Goal: Task Accomplishment & Management: Manage account settings

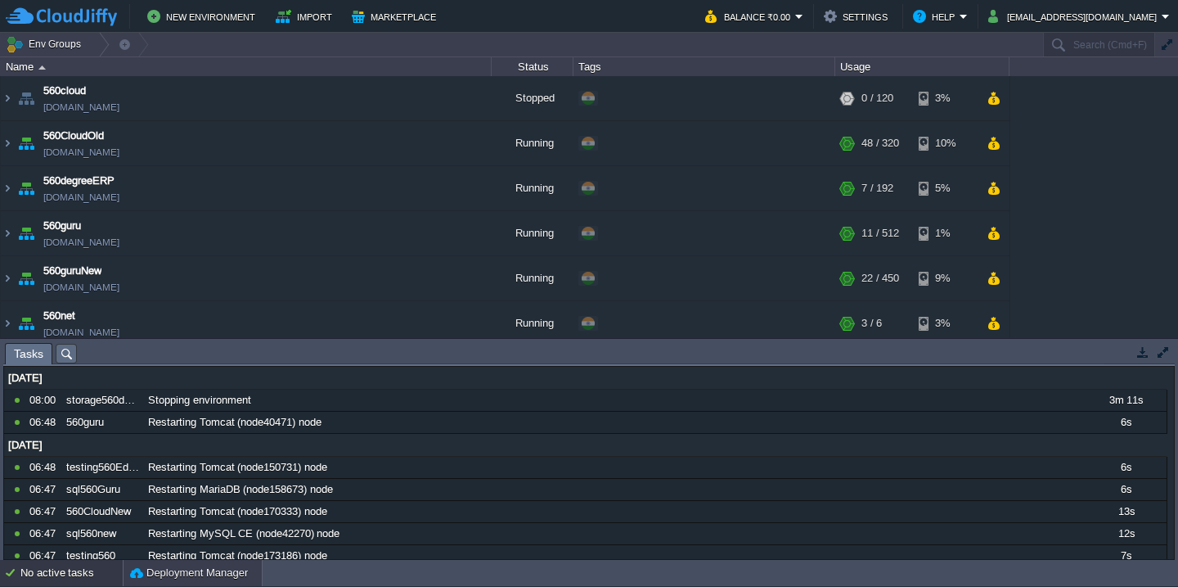
click at [172, 566] on button "Deployment Manager" at bounding box center [189, 573] width 118 height 16
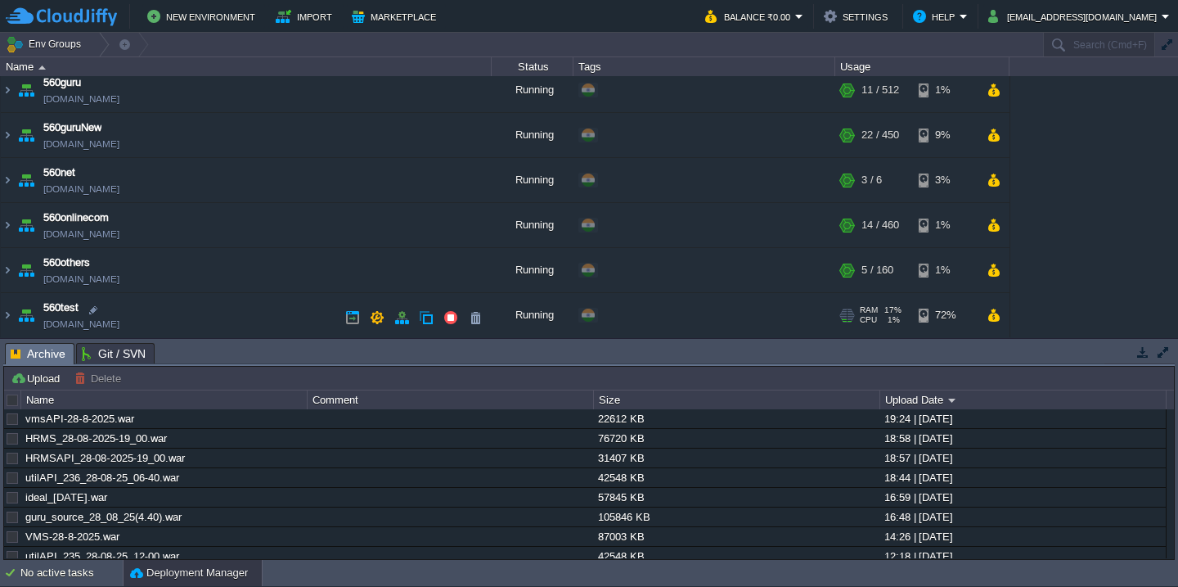
scroll to position [157, 0]
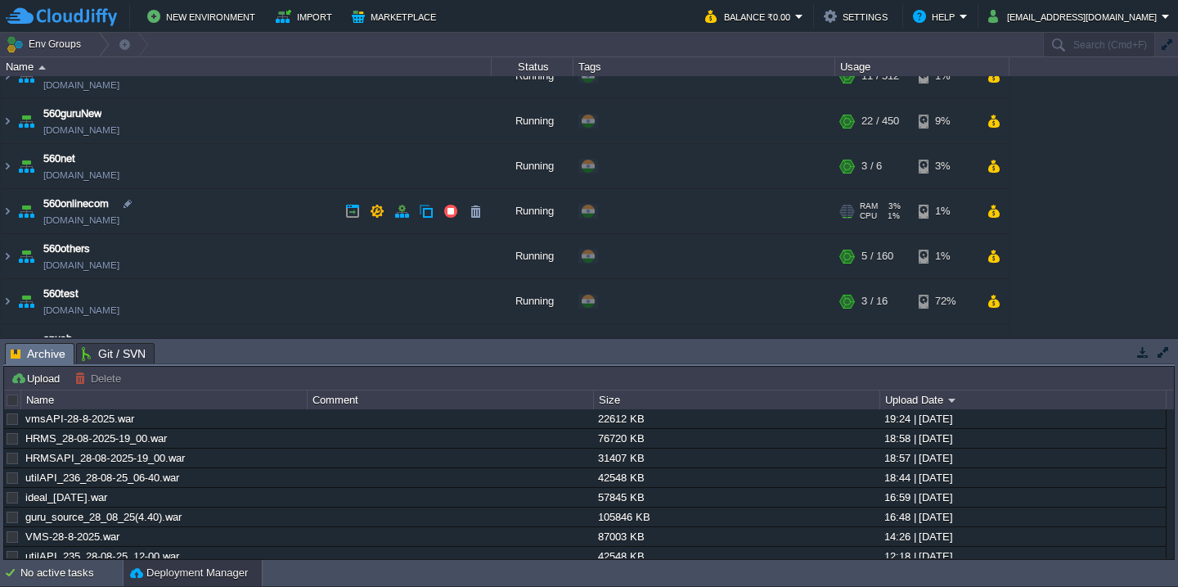
click at [218, 229] on td "560onlinecom 560onlinecom.cloudjiffy.net" at bounding box center [246, 211] width 491 height 45
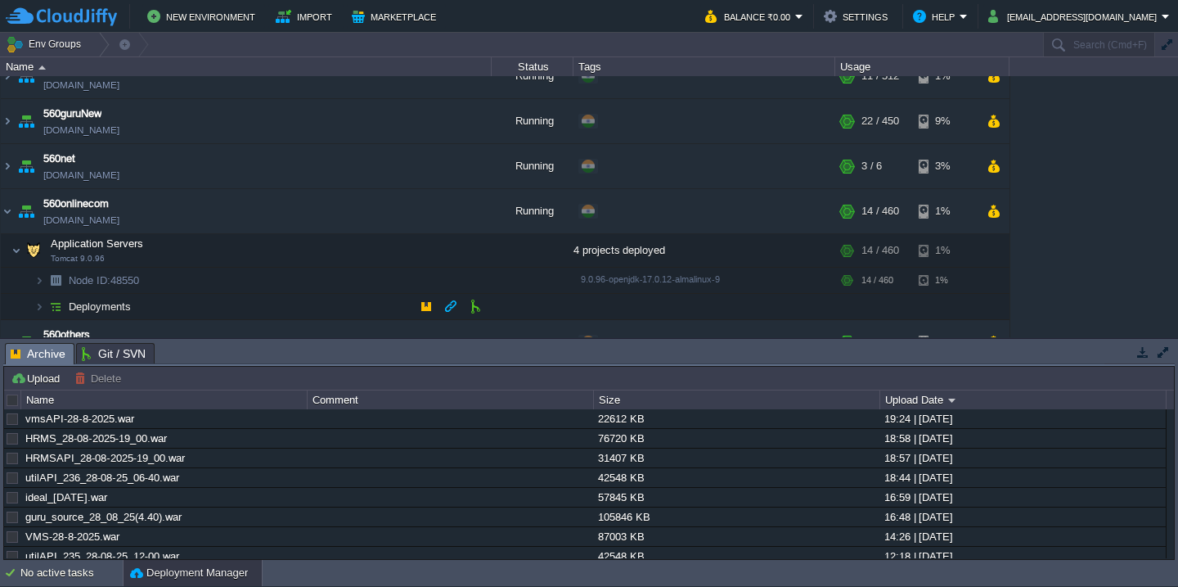
click at [230, 299] on td "Deployments" at bounding box center [246, 307] width 491 height 26
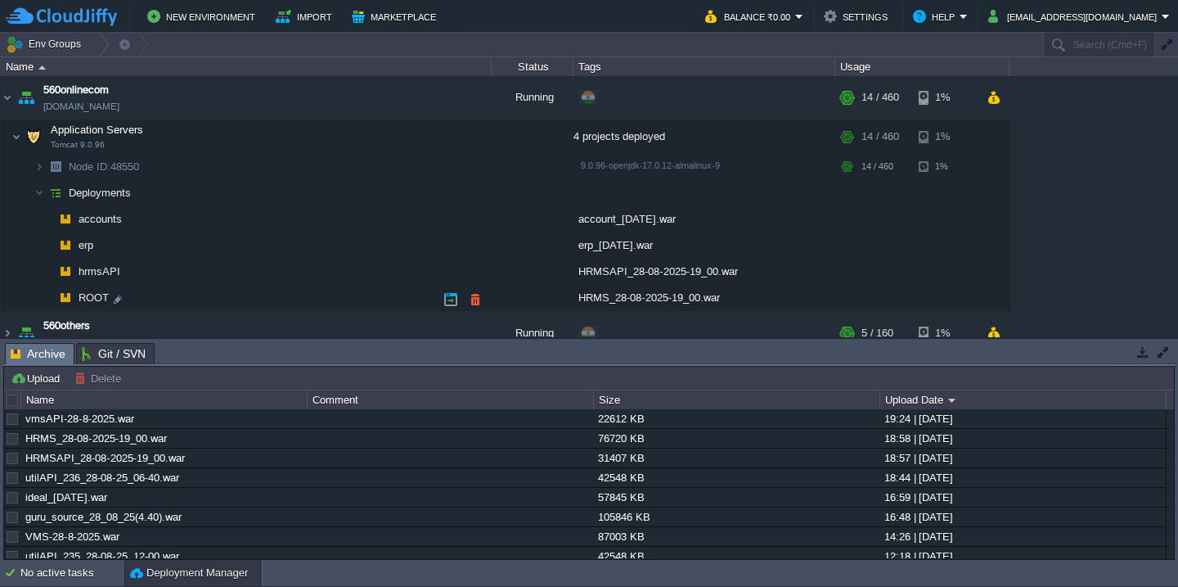
scroll to position [271, 0]
click at [13, 398] on div at bounding box center [13, 400] width 15 height 15
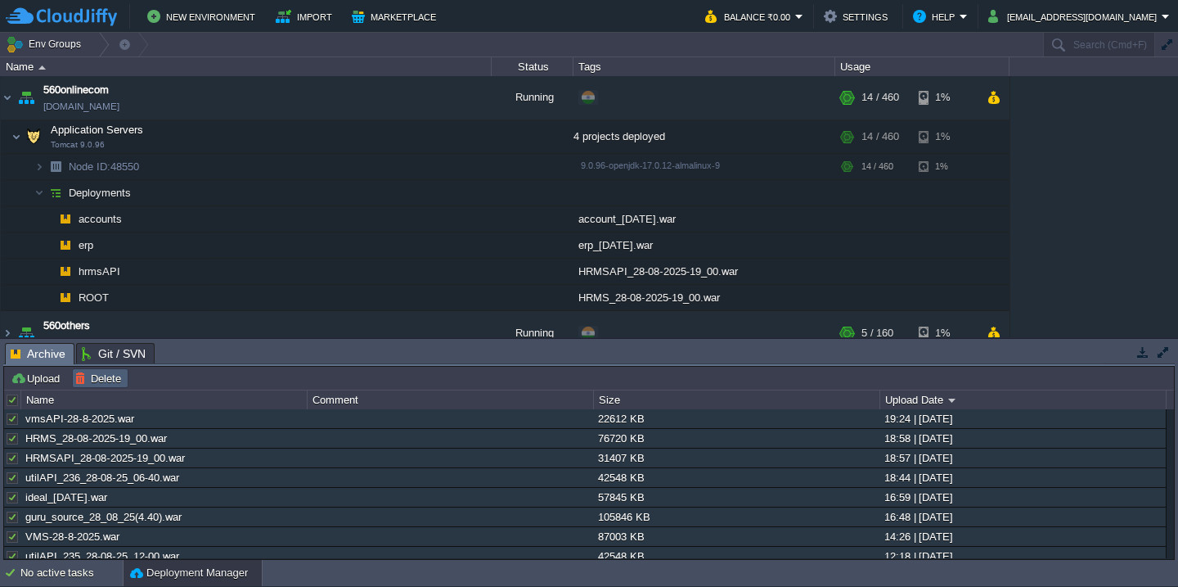
click at [110, 379] on button "Delete" at bounding box center [100, 378] width 52 height 15
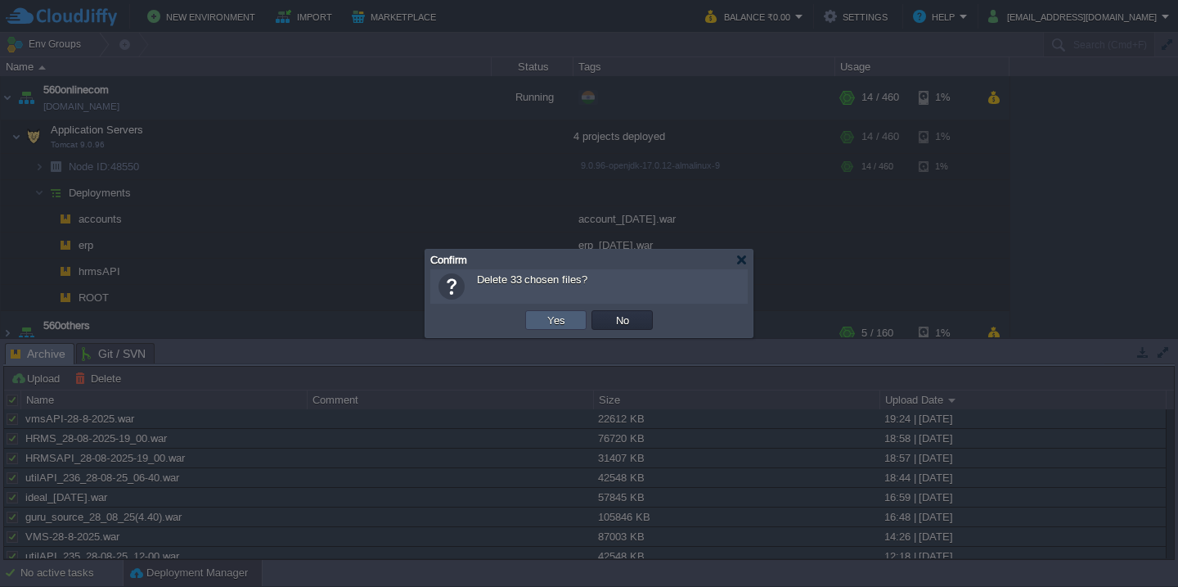
click at [563, 322] on button "Yes" at bounding box center [557, 320] width 28 height 15
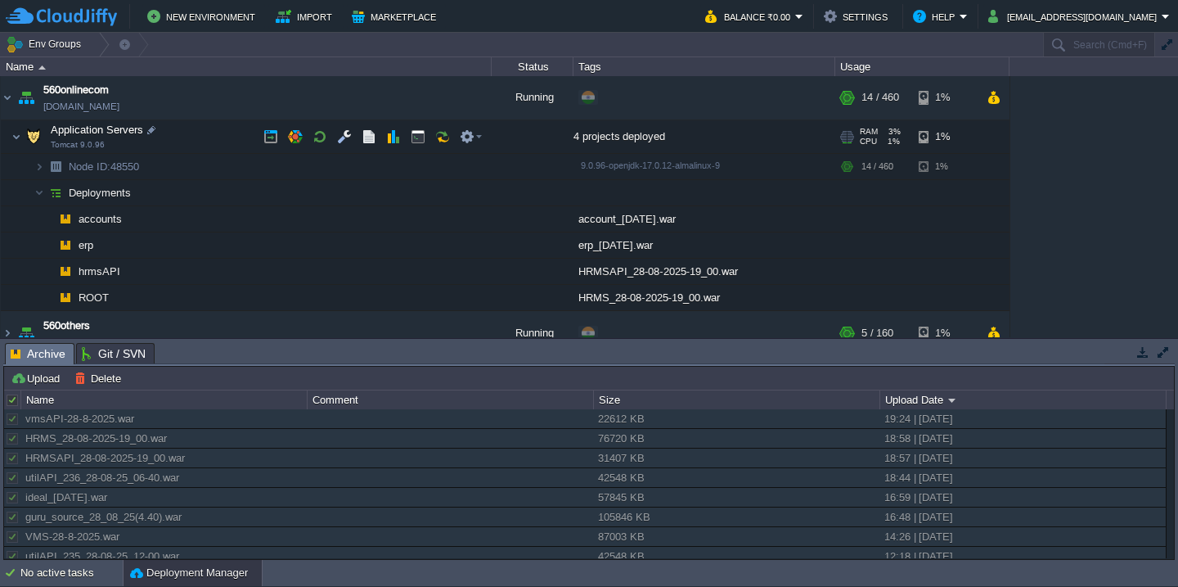
click at [195, 135] on td "Application Servers Tomcat 9.0.96" at bounding box center [246, 137] width 491 height 34
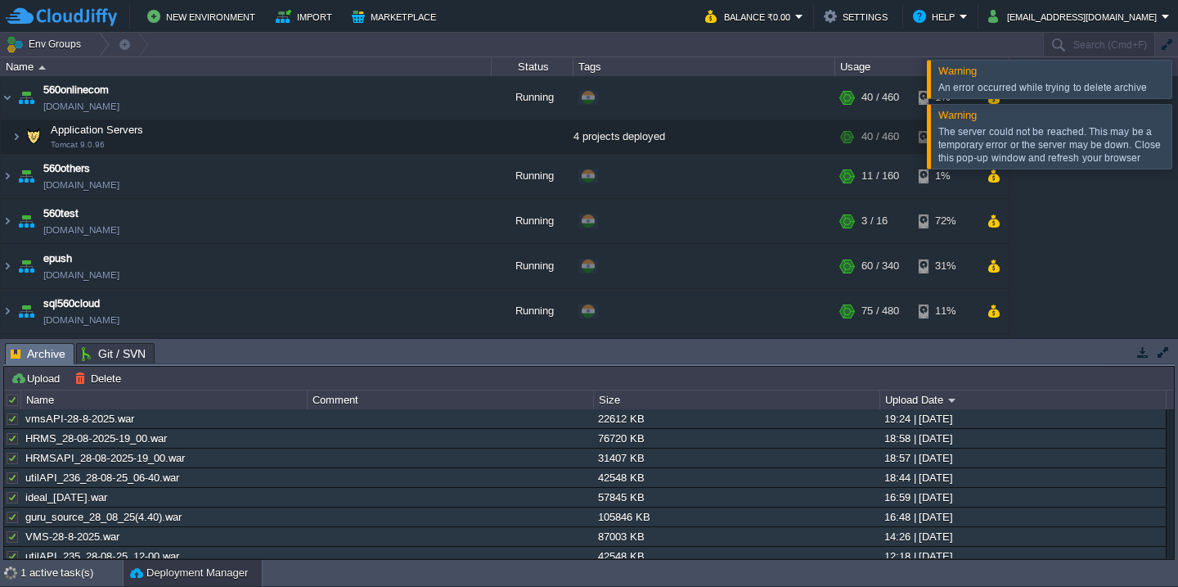
click at [1177, 79] on div at bounding box center [1198, 79] width 0 height 38
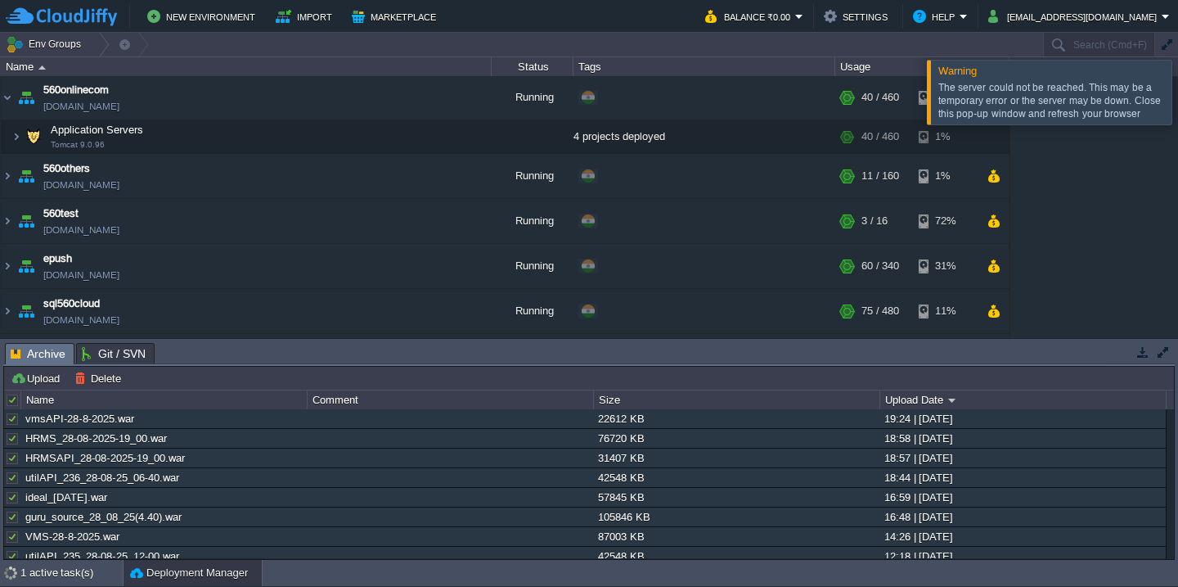
click at [1177, 96] on div at bounding box center [1198, 92] width 0 height 64
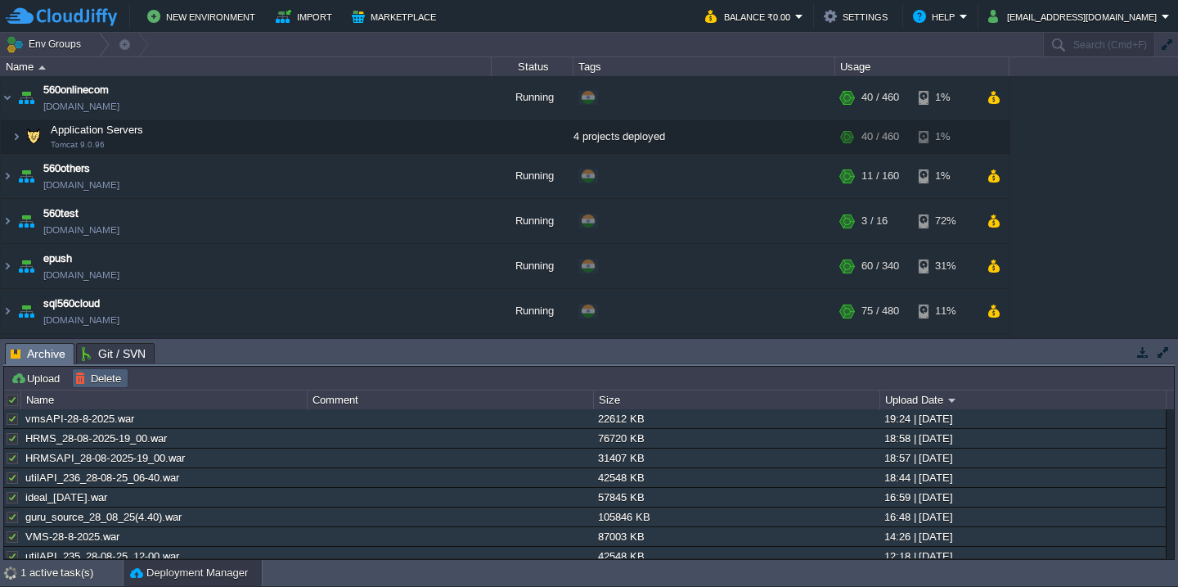
click at [79, 384] on button "Delete" at bounding box center [100, 378] width 52 height 15
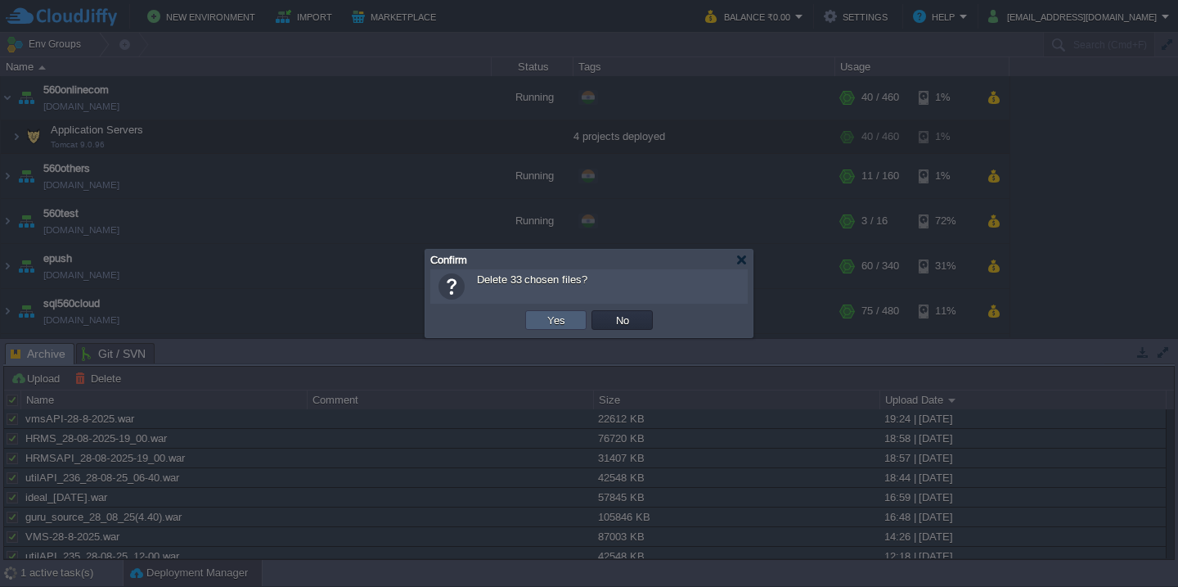
click at [543, 319] on button "Yes" at bounding box center [557, 320] width 28 height 15
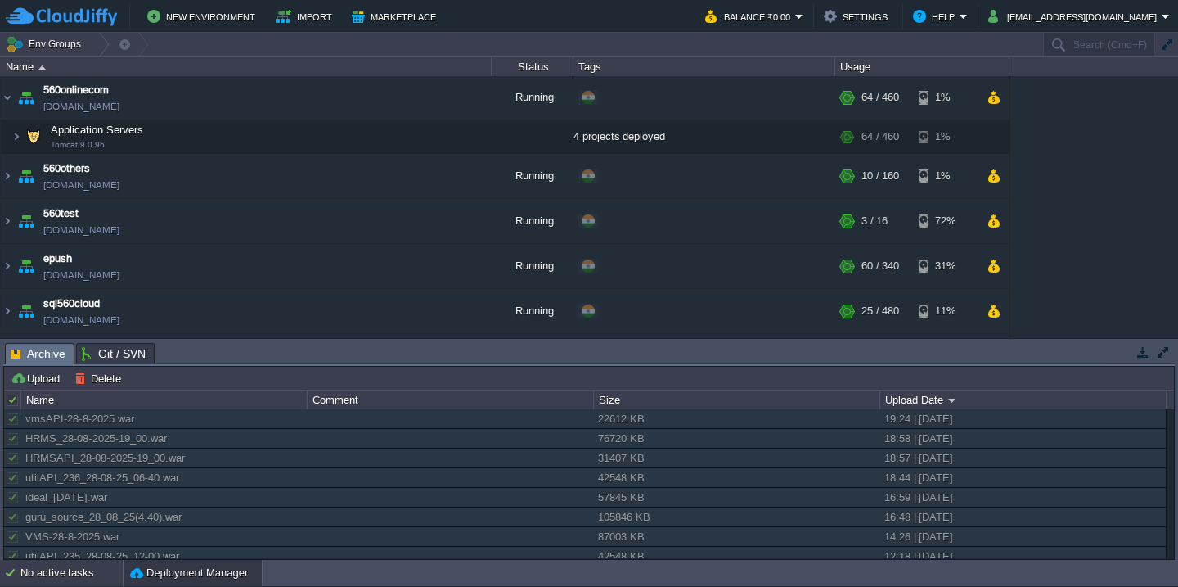
click at [51, 570] on div "No active tasks" at bounding box center [71, 573] width 102 height 26
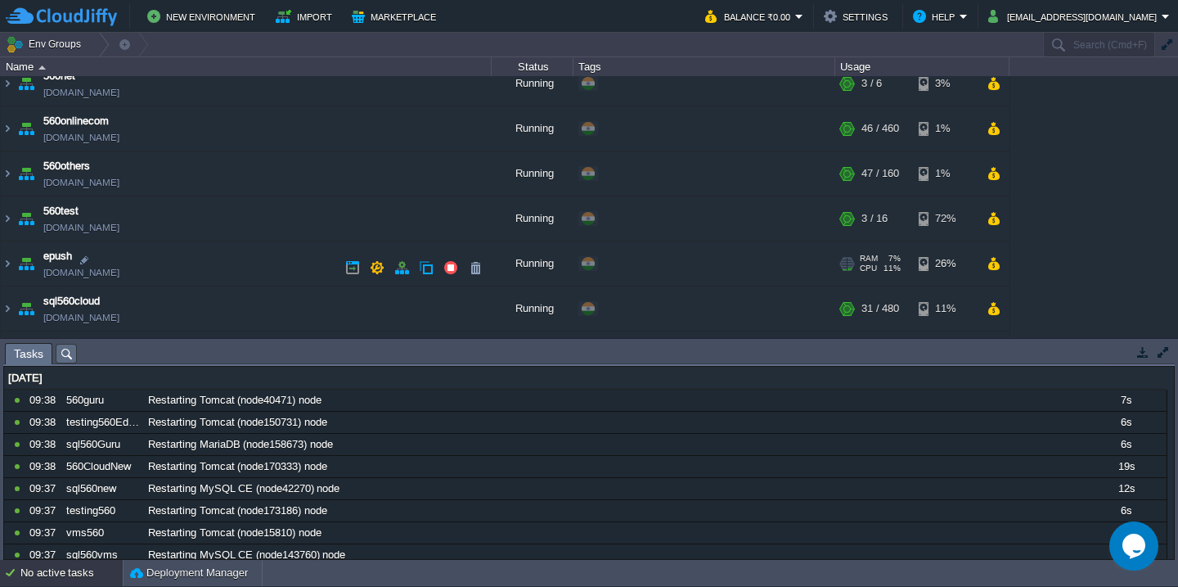
scroll to position [288, 0]
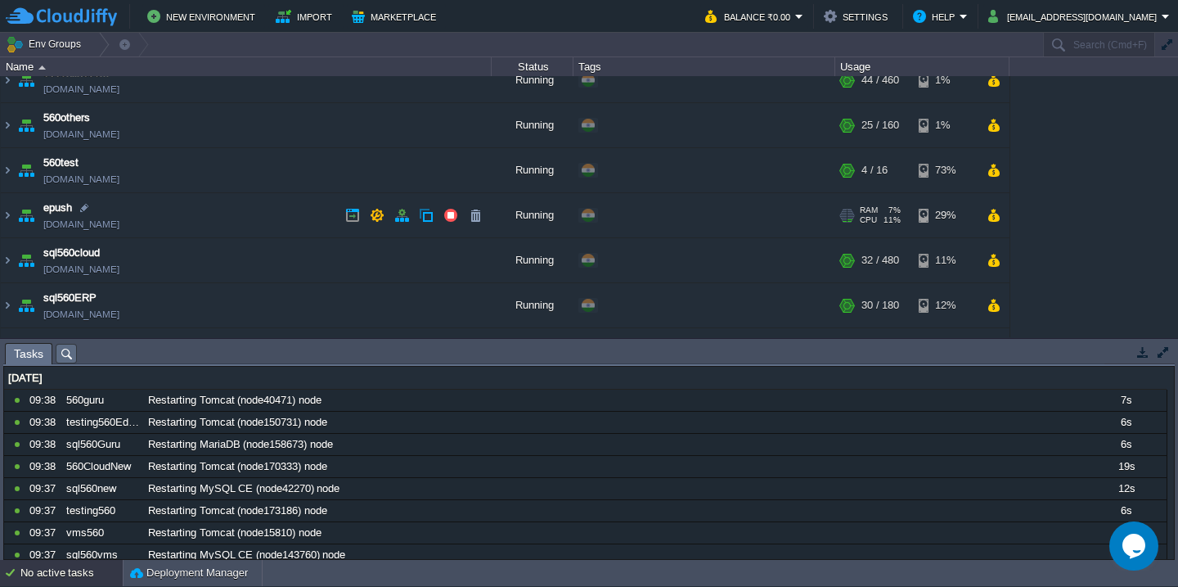
click at [252, 214] on td "epush [DOMAIN_NAME]" at bounding box center [246, 215] width 491 height 45
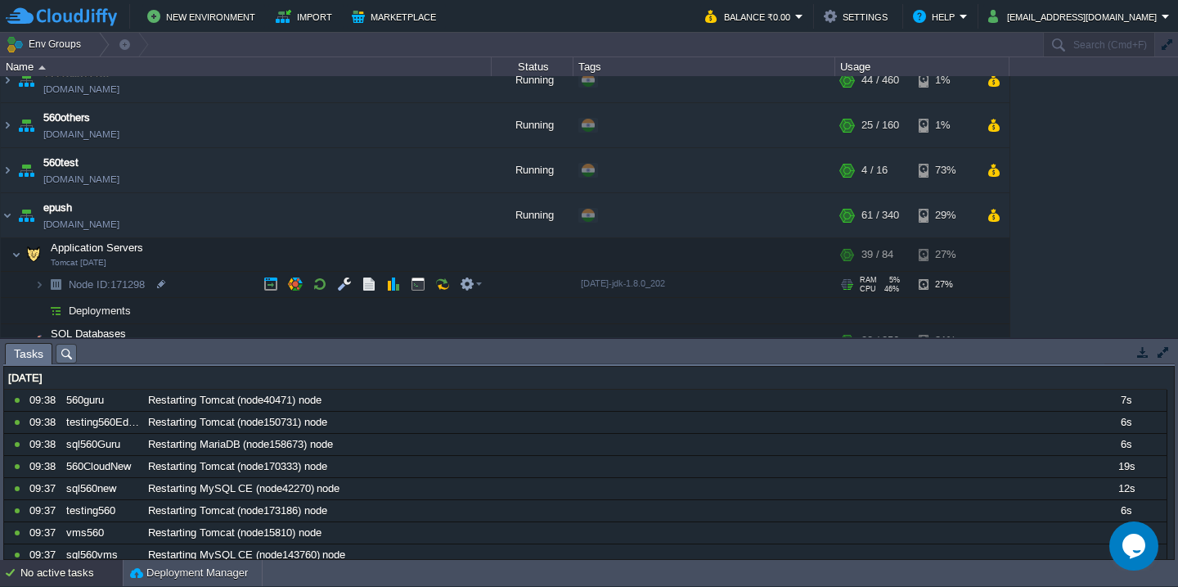
scroll to position [365, 0]
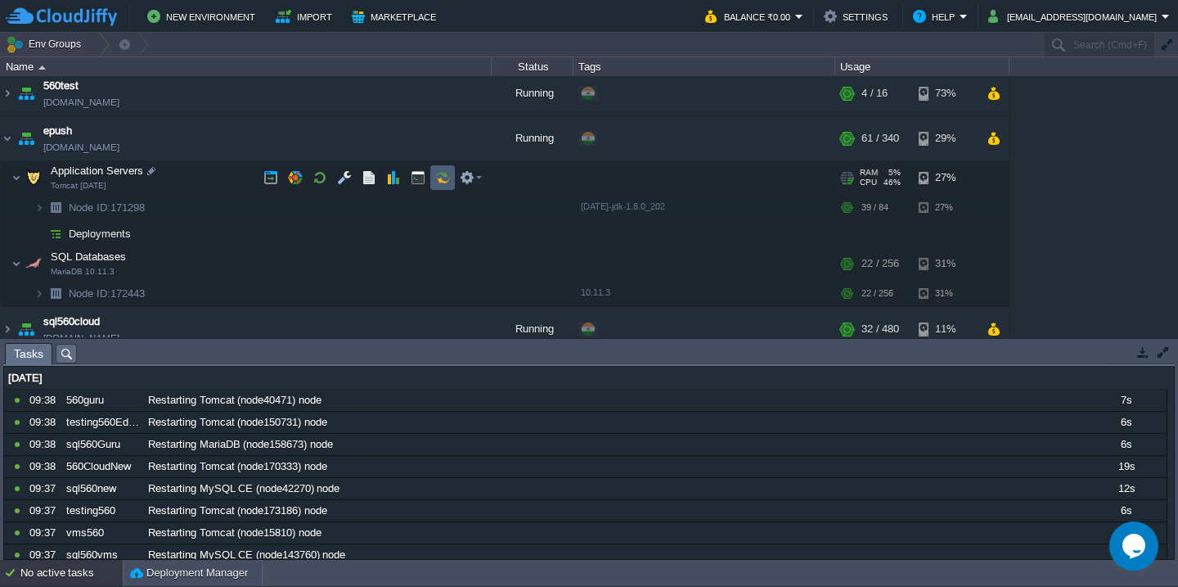
click at [445, 178] on button "button" at bounding box center [442, 177] width 15 height 15
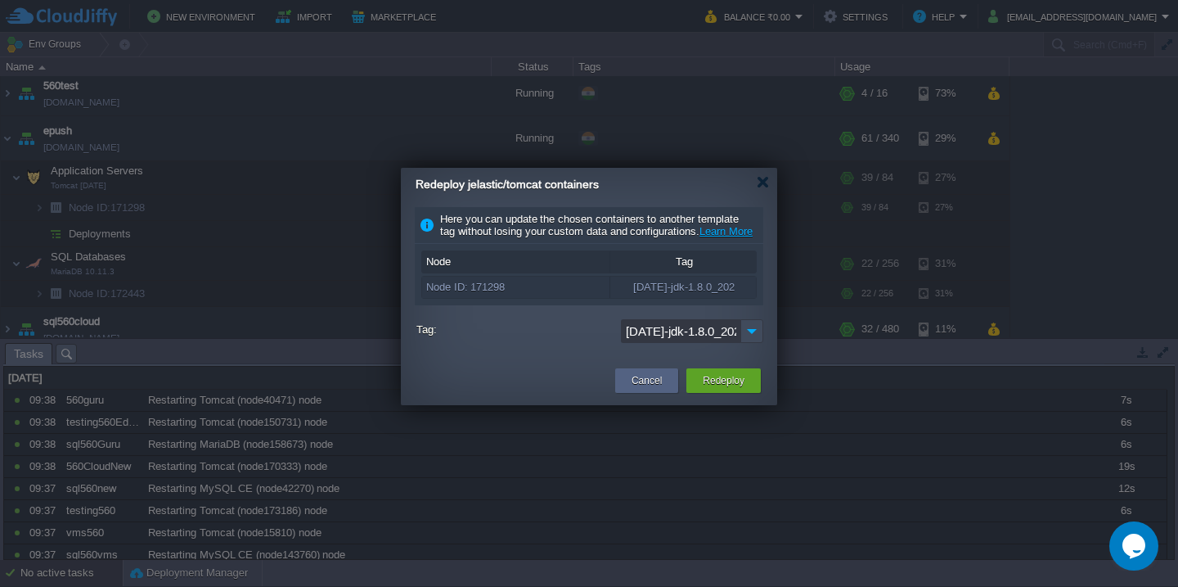
click at [724, 389] on button "Redeploy" at bounding box center [724, 380] width 42 height 16
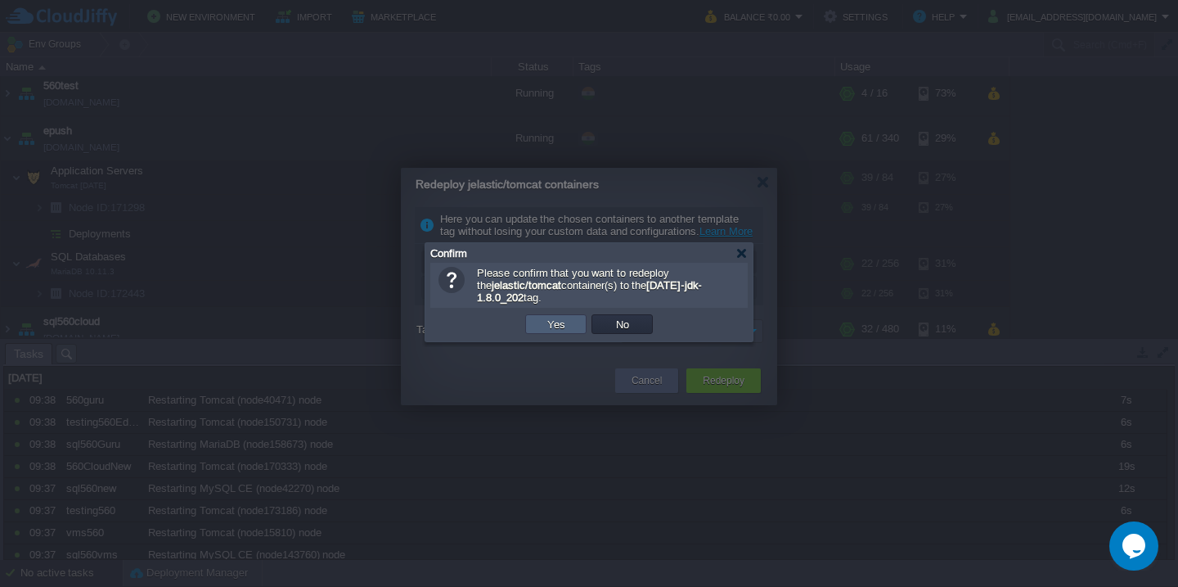
click at [552, 326] on button "Yes" at bounding box center [557, 324] width 28 height 15
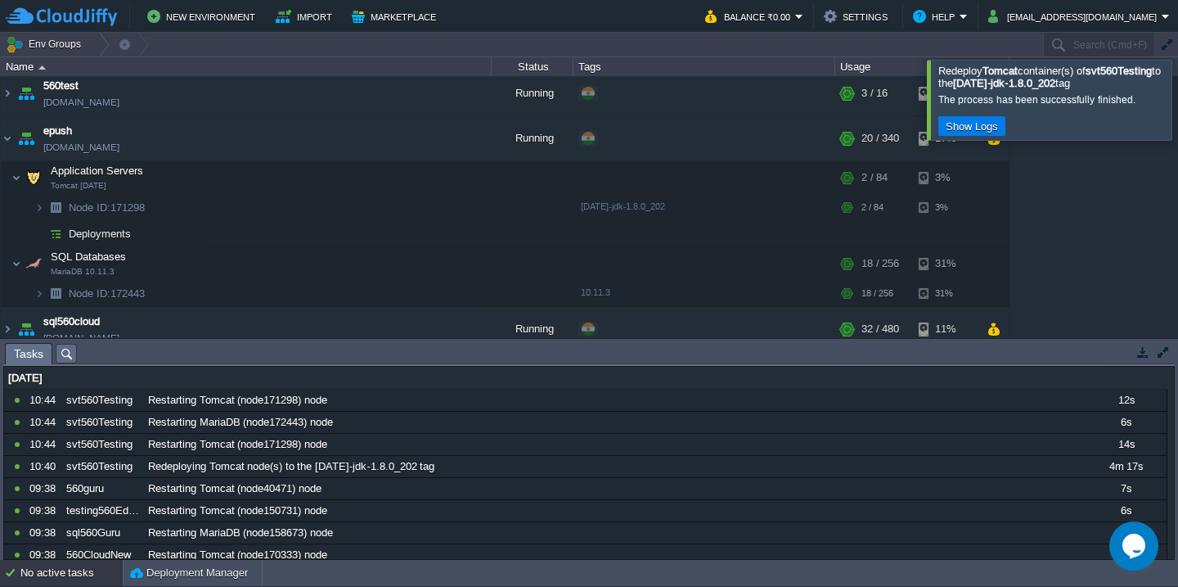
click at [1177, 83] on div at bounding box center [1198, 99] width 0 height 79
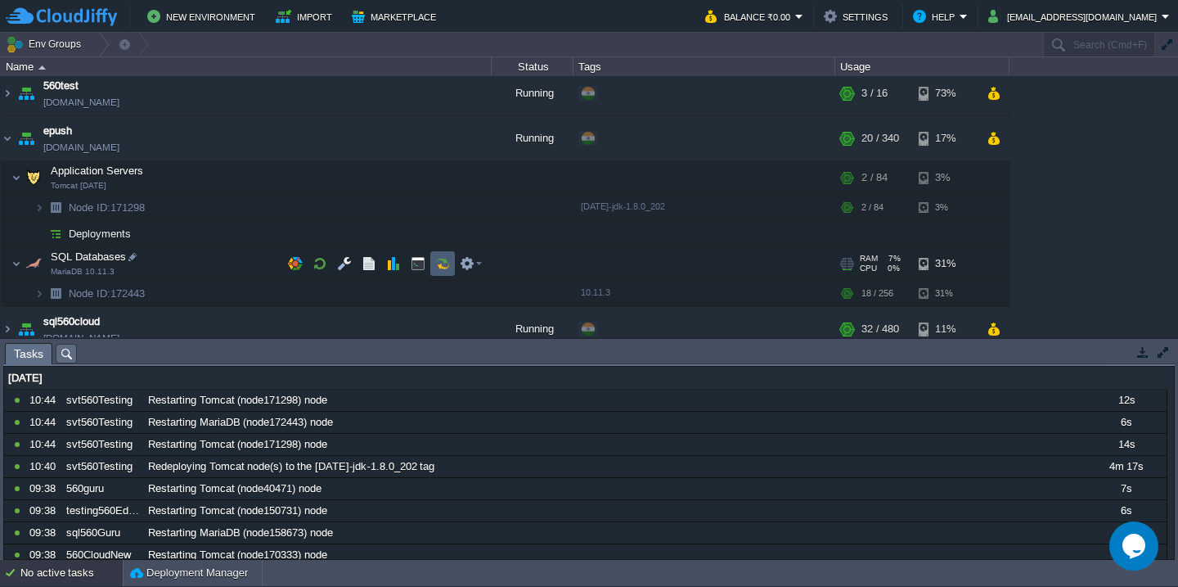
click at [443, 263] on button "button" at bounding box center [442, 263] width 15 height 15
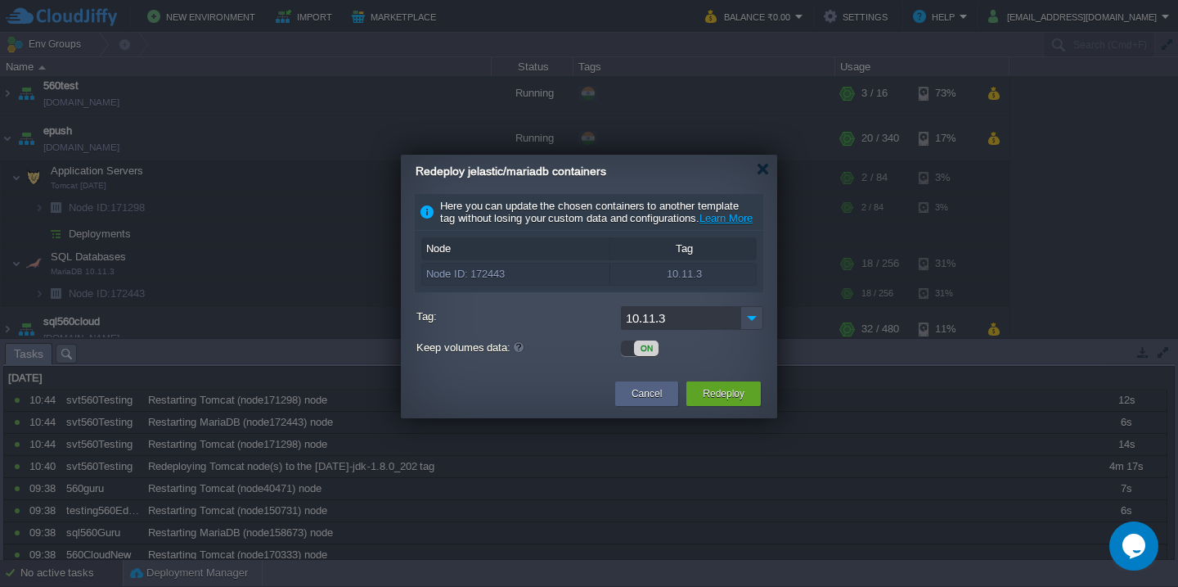
click at [726, 402] on button "Redeploy" at bounding box center [724, 393] width 42 height 16
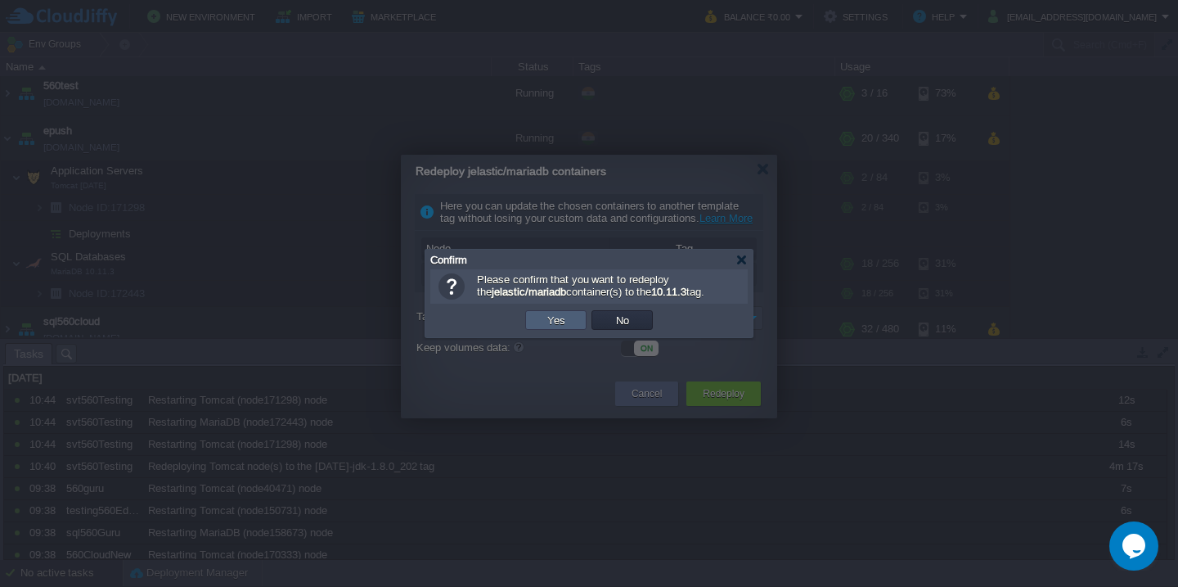
click at [536, 313] on td "Yes" at bounding box center [555, 320] width 61 height 20
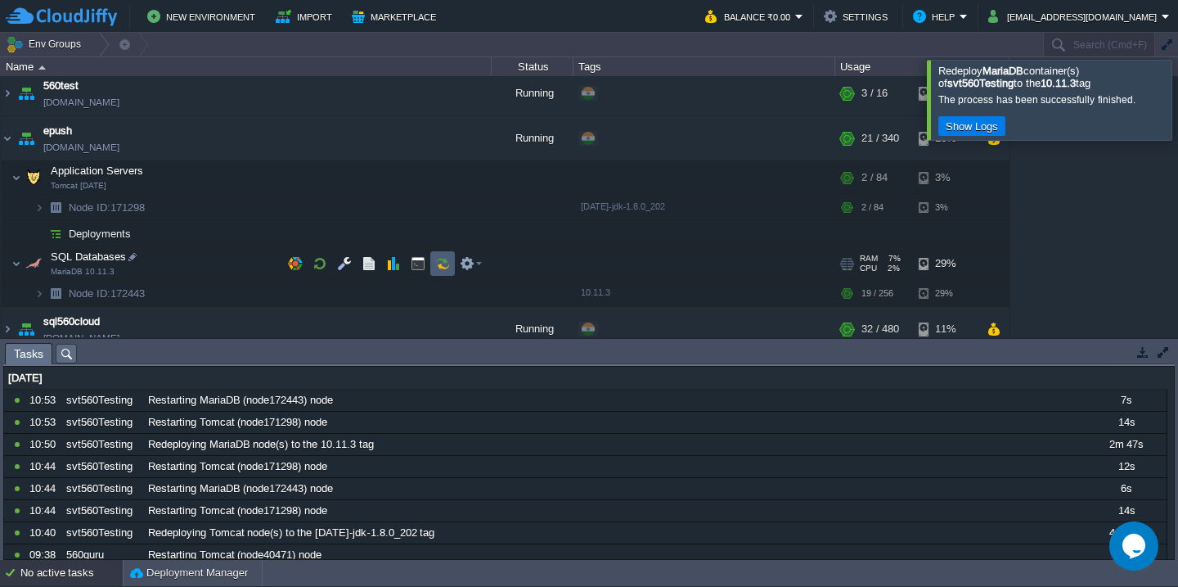
click at [437, 264] on button "button" at bounding box center [442, 263] width 15 height 15
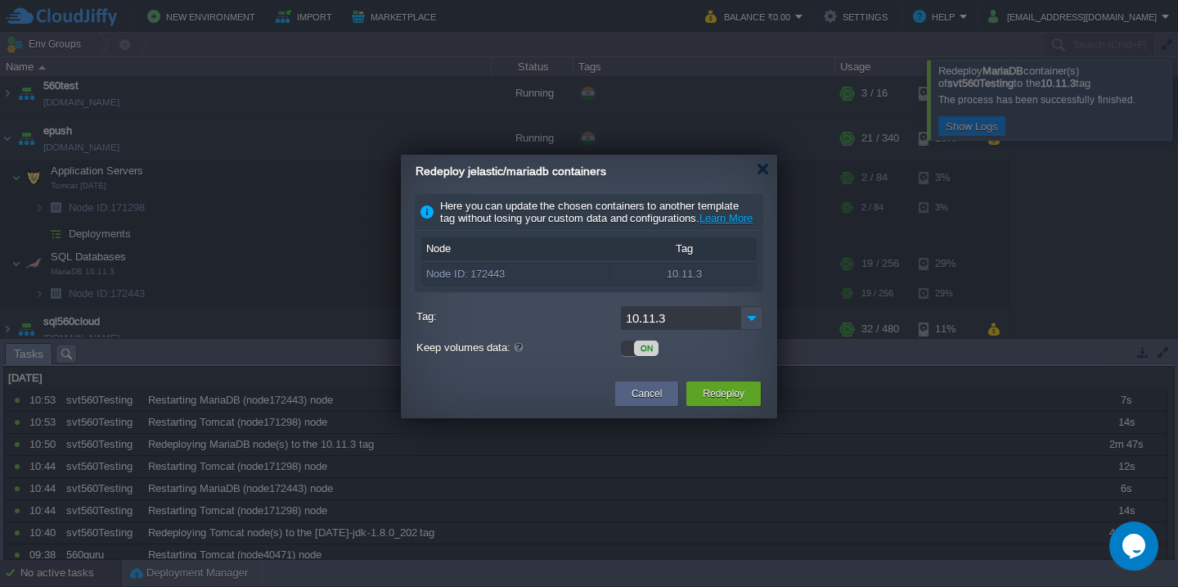
click at [745, 406] on div "Redeploy" at bounding box center [724, 393] width 50 height 25
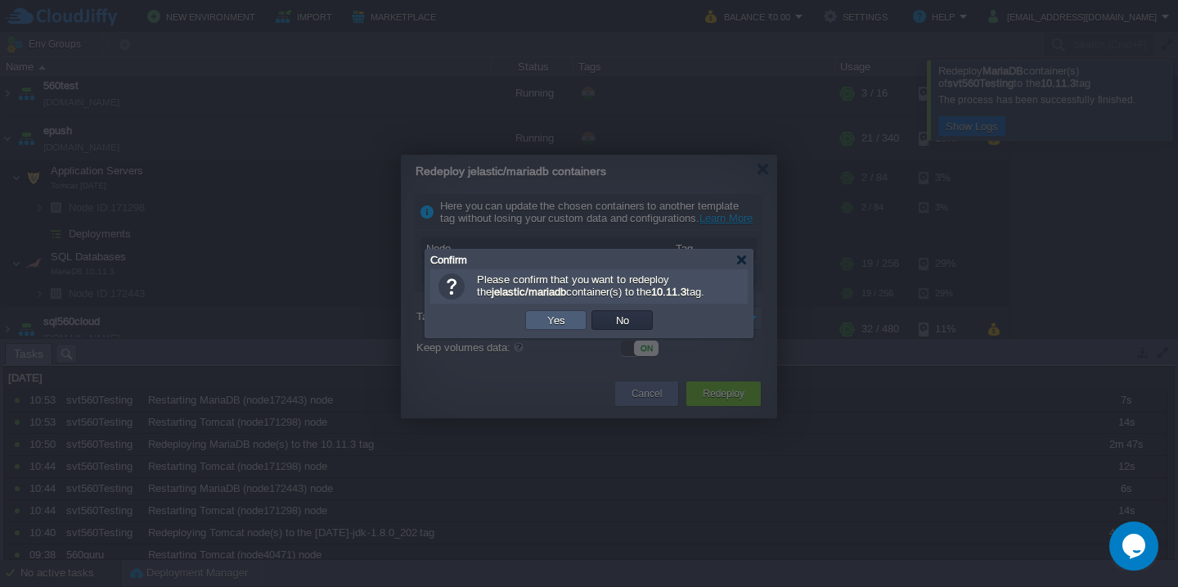
click at [557, 316] on button "Yes" at bounding box center [557, 320] width 28 height 15
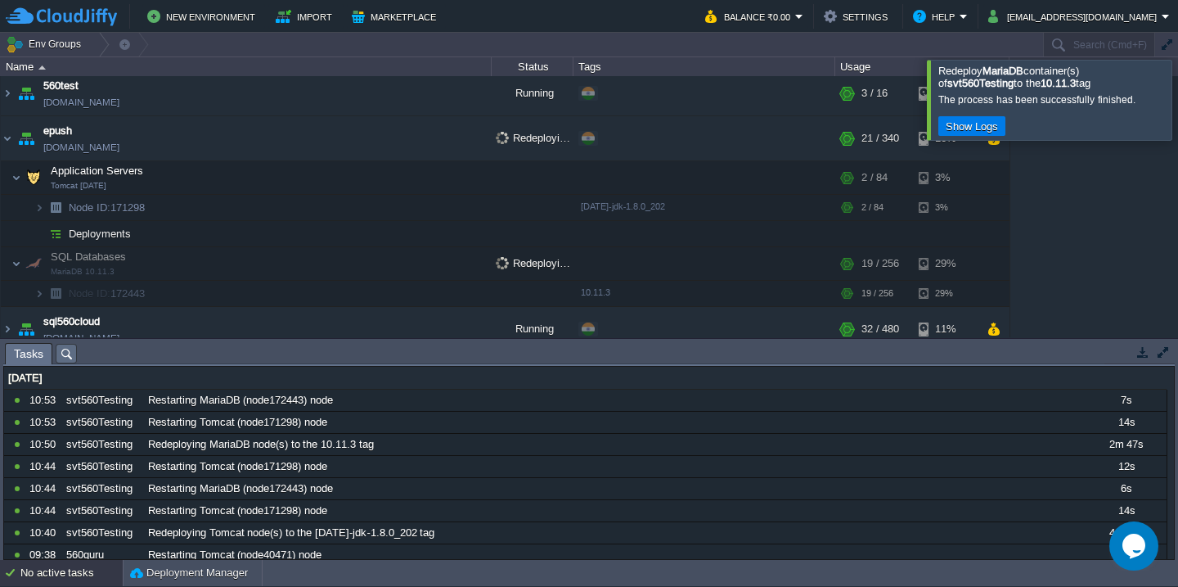
click at [1177, 79] on div at bounding box center [1198, 99] width 0 height 79
click at [1177, 88] on div at bounding box center [1198, 99] width 0 height 79
